Goal: Transaction & Acquisition: Purchase product/service

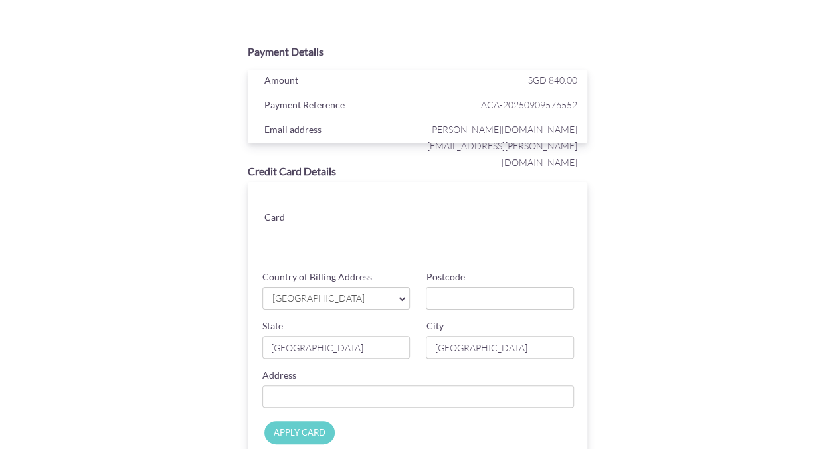
click at [347, 298] on span "[GEOGRAPHIC_DATA]" at bounding box center [330, 299] width 118 height 14
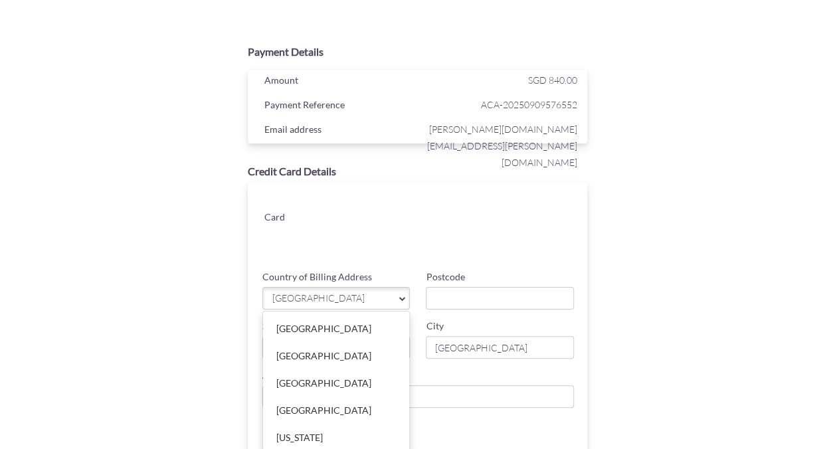
click at [347, 298] on span "[GEOGRAPHIC_DATA]" at bounding box center [330, 299] width 118 height 14
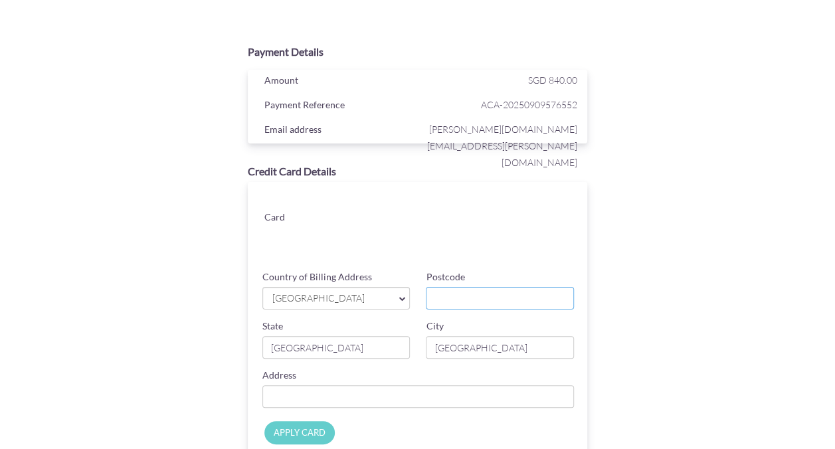
click at [442, 298] on input "Postcode" at bounding box center [500, 298] width 148 height 23
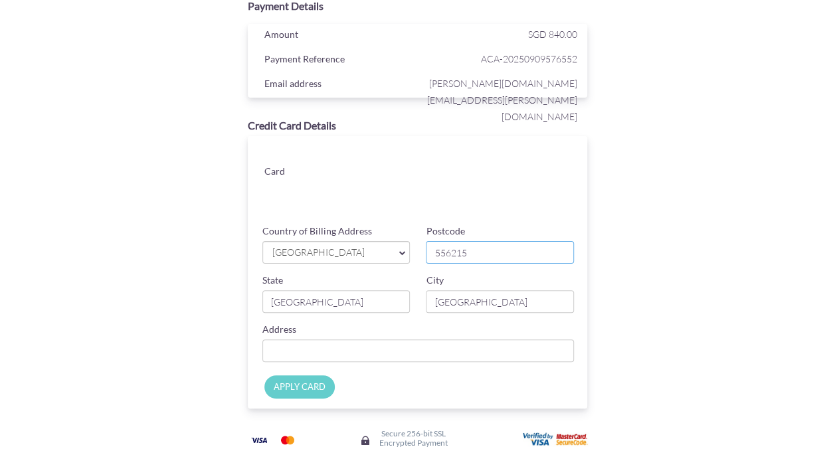
scroll to position [66, 0]
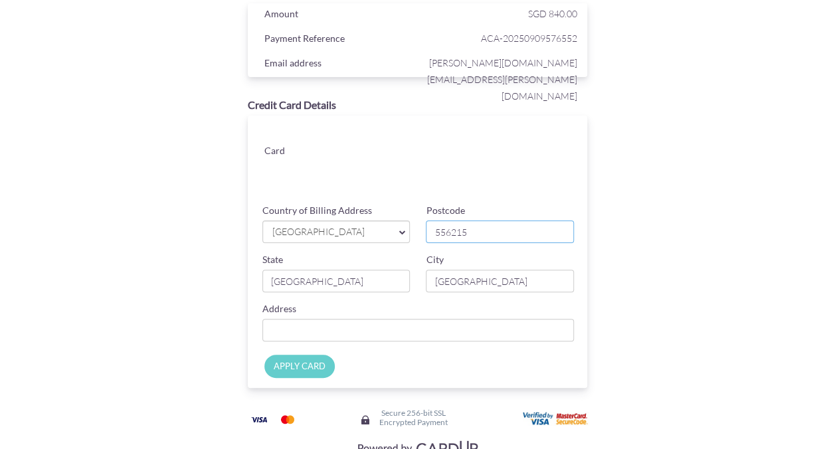
type input "556215"
click at [323, 327] on input "Country of Billing Address" at bounding box center [418, 330] width 312 height 23
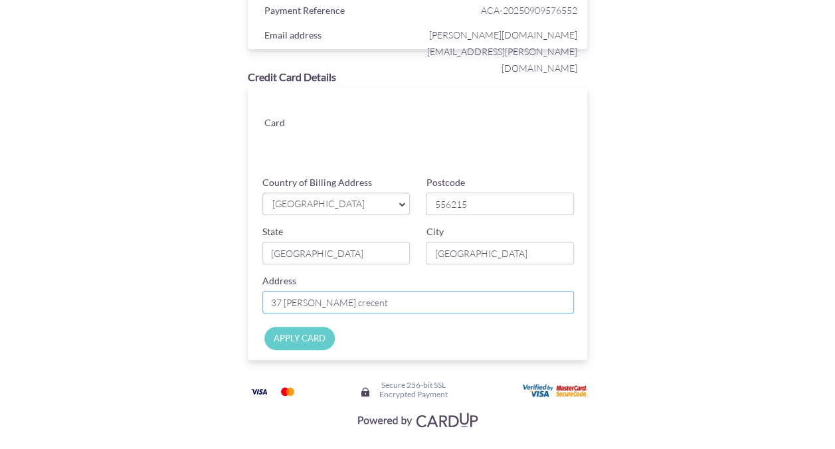
scroll to position [110, 0]
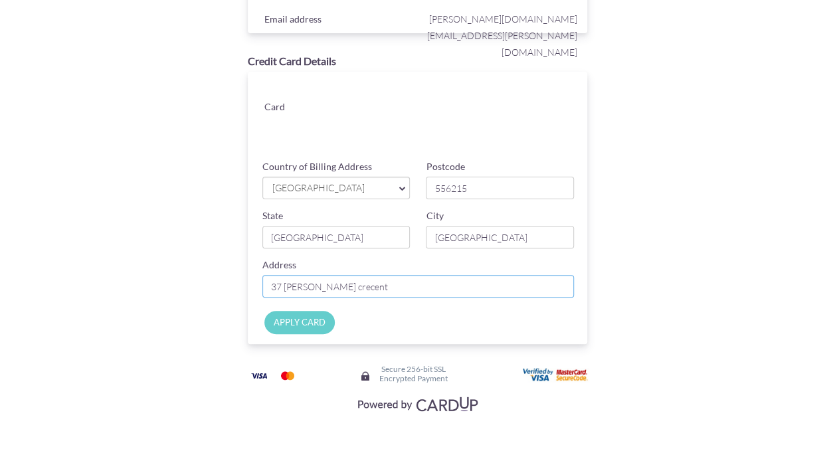
type input "37 [PERSON_NAME] crecent"
click at [318, 327] on input "APPLY CARD" at bounding box center [299, 322] width 70 height 23
type input "Applying..."
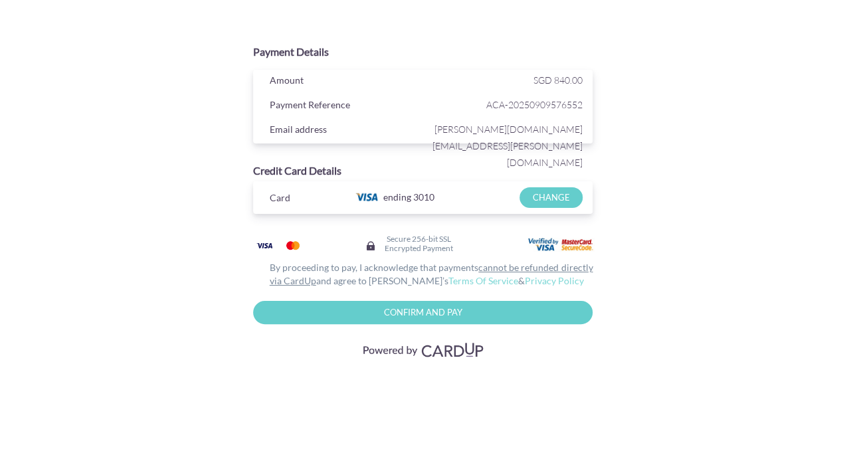
scroll to position [0, 0]
click at [460, 315] on input "Confirm and Pay" at bounding box center [422, 312] width 340 height 23
type input "Please wait..."
